Goal: Task Accomplishment & Management: Use online tool/utility

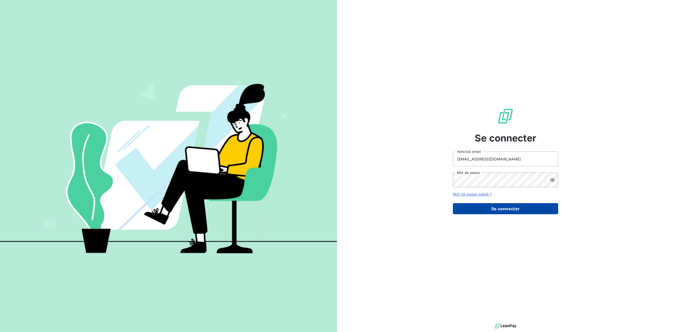
click at [509, 206] on button "Se connecter" at bounding box center [505, 208] width 105 height 11
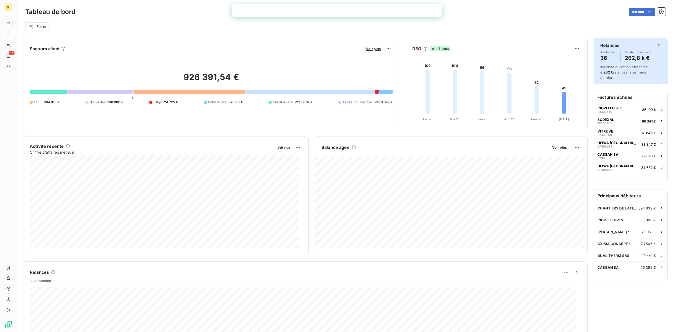
click at [602, 60] on h4 "36" at bounding box center [608, 58] width 16 height 8
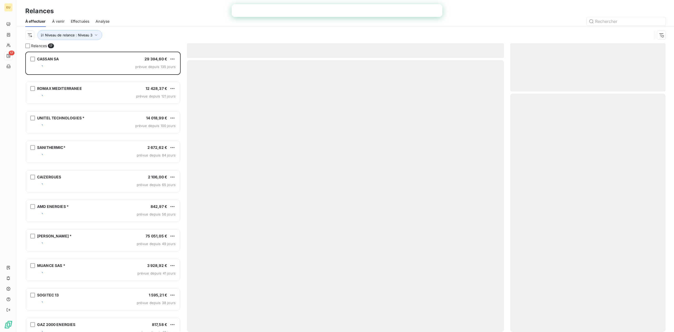
scroll to position [274, 150]
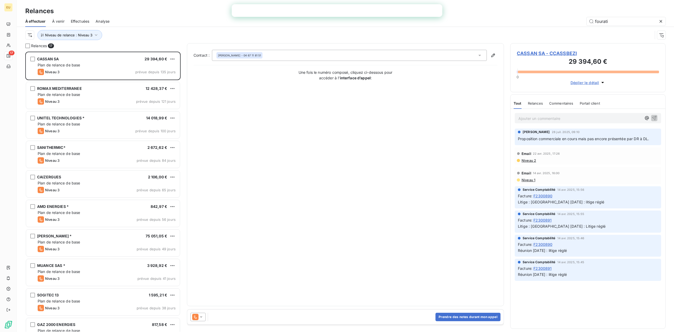
type input "fourati"
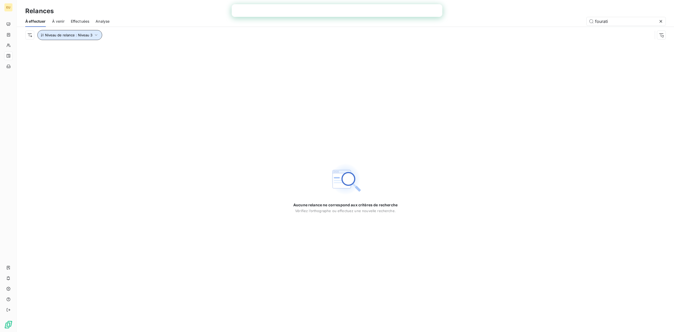
click at [90, 37] on span "Niveau de relance : Niveau 3" at bounding box center [68, 35] width 47 height 4
click at [151, 55] on div "Niveau de relance Contient Niveau de relance (1) Niveau 3 Supprimer le filtre" at bounding box center [113, 56] width 151 height 32
click at [153, 52] on div "Niveau 3" at bounding box center [147, 48] width 76 height 11
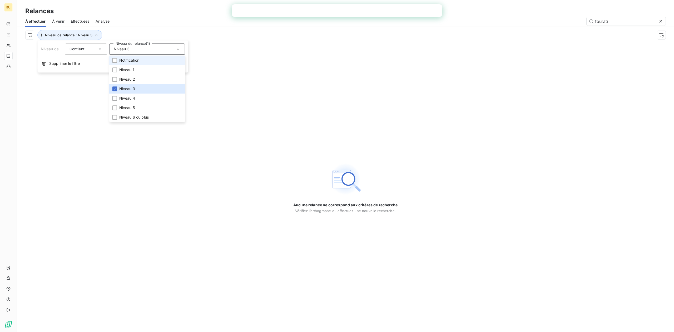
click at [153, 61] on li "Notification" at bounding box center [147, 60] width 76 height 9
click at [129, 90] on span "Niveau 3" at bounding box center [127, 88] width 16 height 5
click at [138, 68] on li "Niveau 1" at bounding box center [147, 69] width 76 height 9
click at [140, 60] on li "Notification" at bounding box center [147, 60] width 76 height 9
click at [133, 73] on li "Niveau 1" at bounding box center [147, 69] width 76 height 9
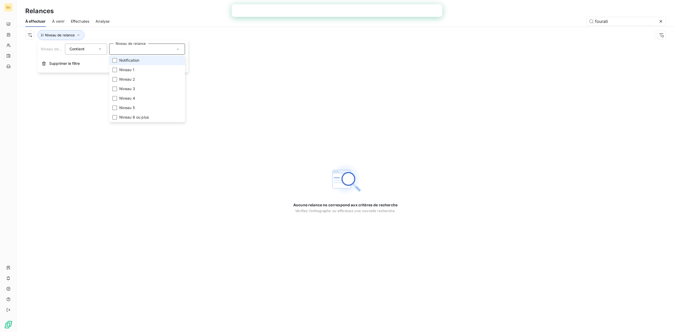
click at [239, 57] on div "Aucune relance ne correspond aux critères de recherche [PERSON_NAME] l’orthogra…" at bounding box center [345, 187] width 657 height 289
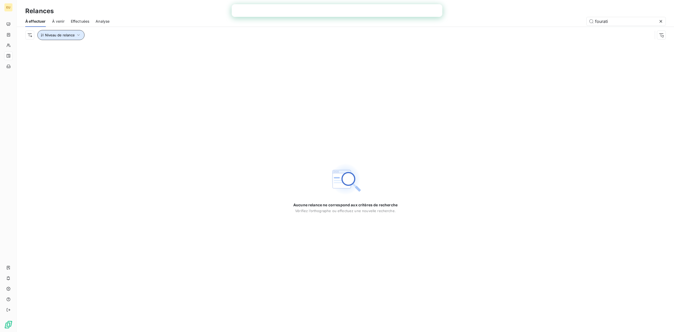
click at [72, 37] on button "Niveau de relance" at bounding box center [60, 35] width 47 height 10
click at [90, 51] on div "Contient is" at bounding box center [83, 48] width 28 height 7
drag, startPoint x: 61, startPoint y: 22, endPoint x: 64, endPoint y: 22, distance: 3.3
click at [64, 22] on span "À venir" at bounding box center [58, 21] width 12 height 5
click at [80, 20] on span "Effectuées" at bounding box center [80, 21] width 19 height 5
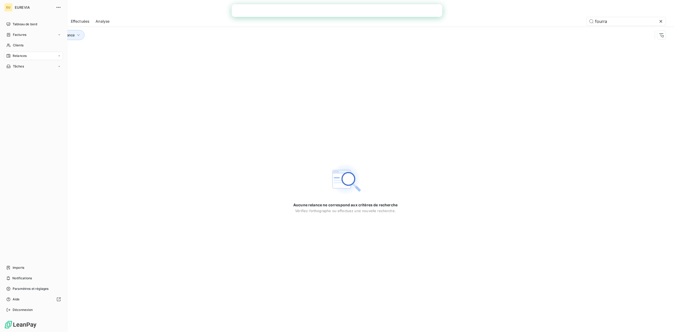
type input "fourra"
click at [19, 3] on div "EUREVIA" at bounding box center [39, 7] width 48 height 8
click at [22, 23] on span "Tableau de bord" at bounding box center [25, 24] width 24 height 5
click at [14, 47] on span "Clients" at bounding box center [18, 45] width 11 height 5
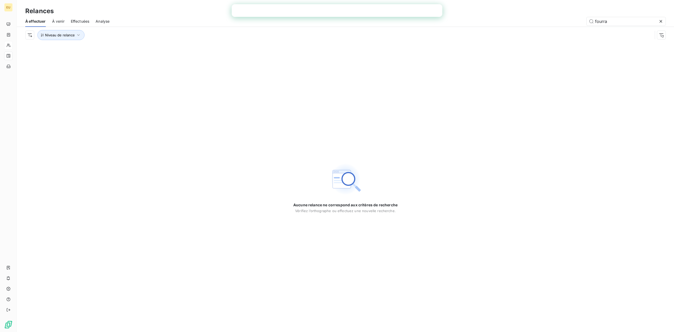
click at [659, 22] on icon at bounding box center [660, 21] width 5 height 5
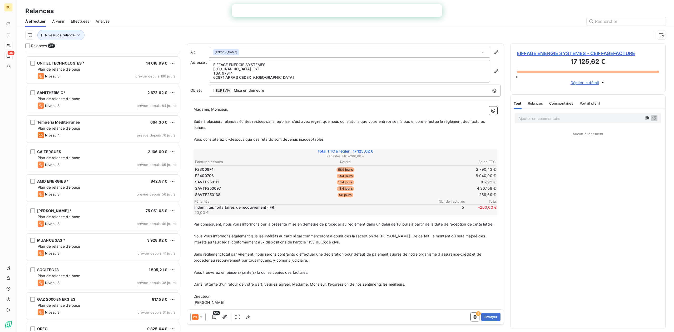
scroll to position [351, 0]
click at [620, 21] on input "text" at bounding box center [626, 21] width 79 height 8
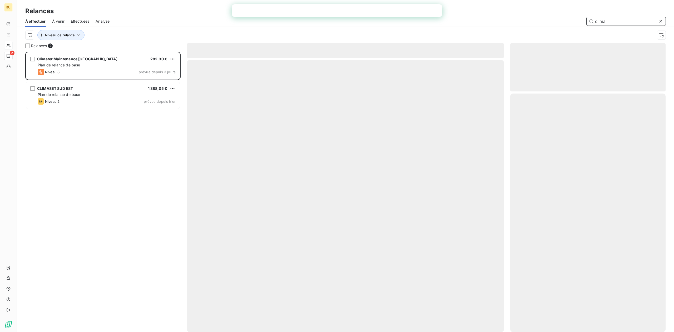
scroll to position [274, 150]
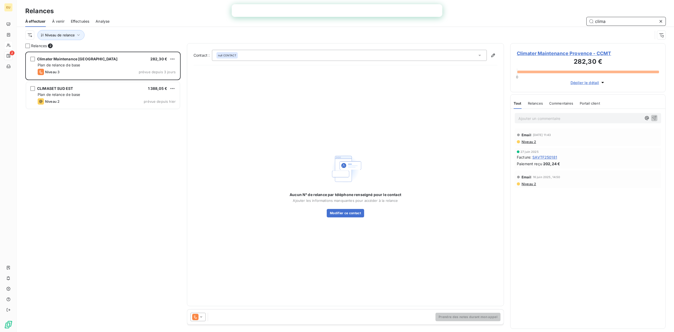
click at [615, 19] on input "clima" at bounding box center [626, 21] width 79 height 8
drag, startPoint x: 615, startPoint y: 19, endPoint x: 584, endPoint y: 22, distance: 31.2
click at [584, 23] on div "clima" at bounding box center [391, 21] width 550 height 8
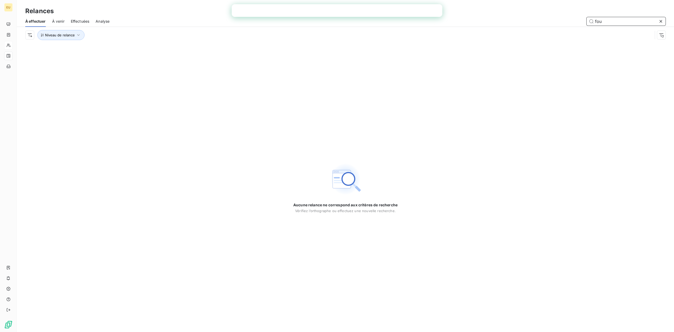
type input "fou"
click at [660, 19] on icon at bounding box center [660, 21] width 5 height 5
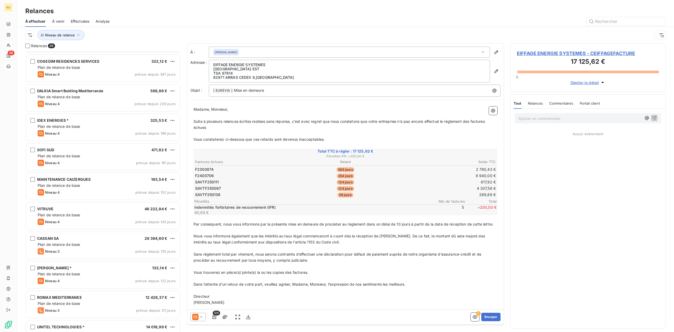
scroll to position [10, 0]
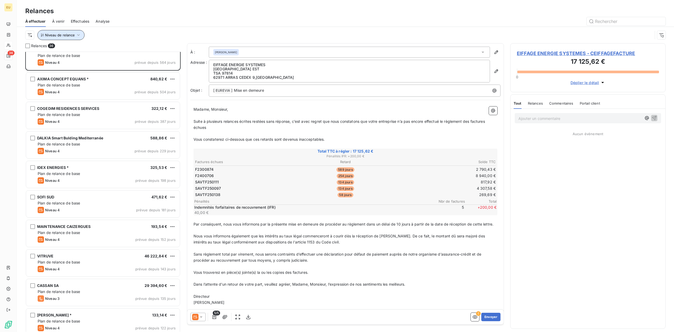
click at [80, 34] on icon "button" at bounding box center [78, 34] width 5 height 5
click at [59, 18] on div "À venir" at bounding box center [58, 21] width 12 height 11
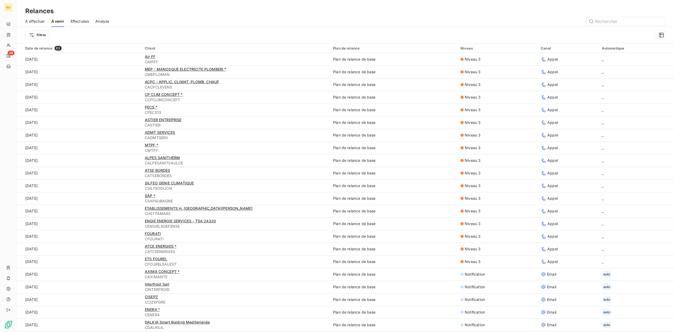
click at [77, 19] on span "Effectuées" at bounding box center [80, 21] width 19 height 5
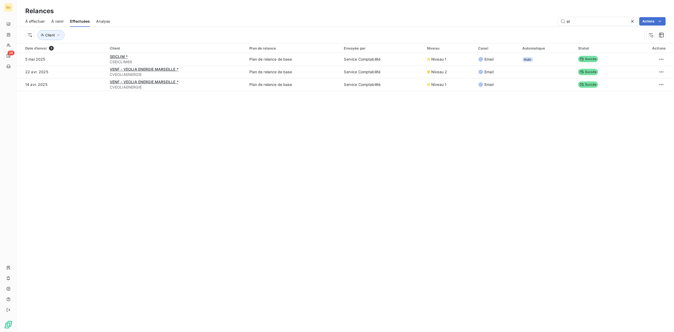
click at [100, 21] on span "Analyse" at bounding box center [103, 21] width 14 height 5
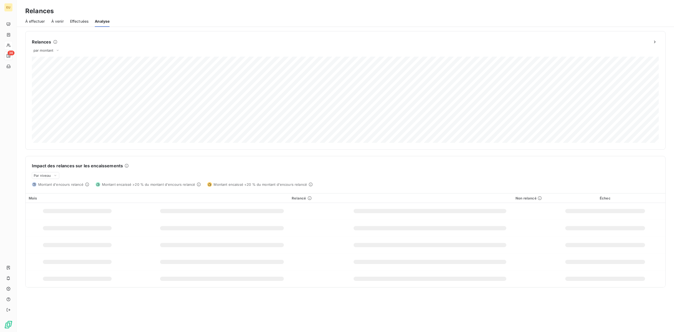
click at [60, 22] on span "À venir" at bounding box center [57, 21] width 12 height 5
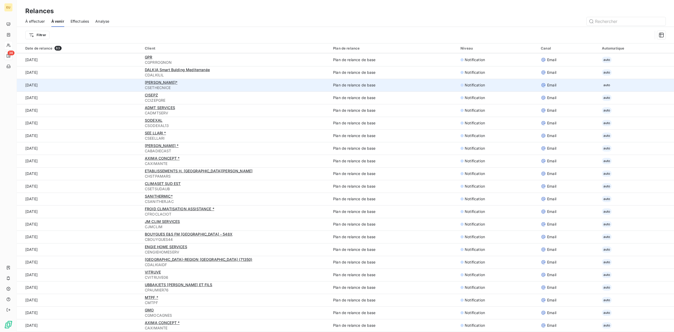
scroll to position [18, 0]
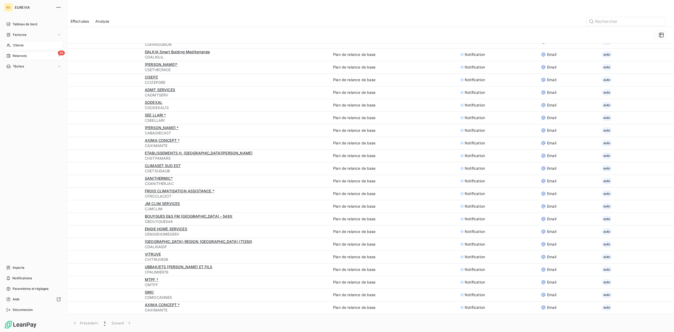
click at [20, 55] on span "Relances" at bounding box center [20, 55] width 14 height 5
click at [24, 66] on span "À effectuer" at bounding box center [21, 66] width 17 height 5
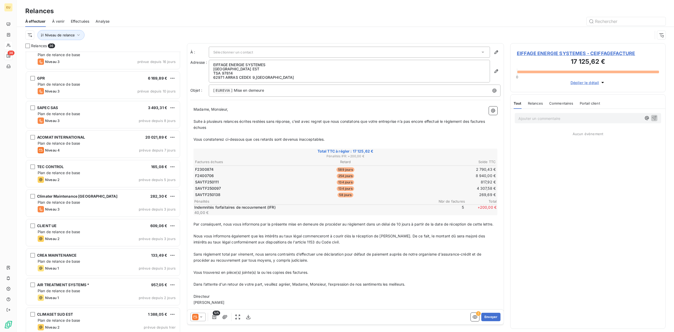
scroll to position [712, 0]
